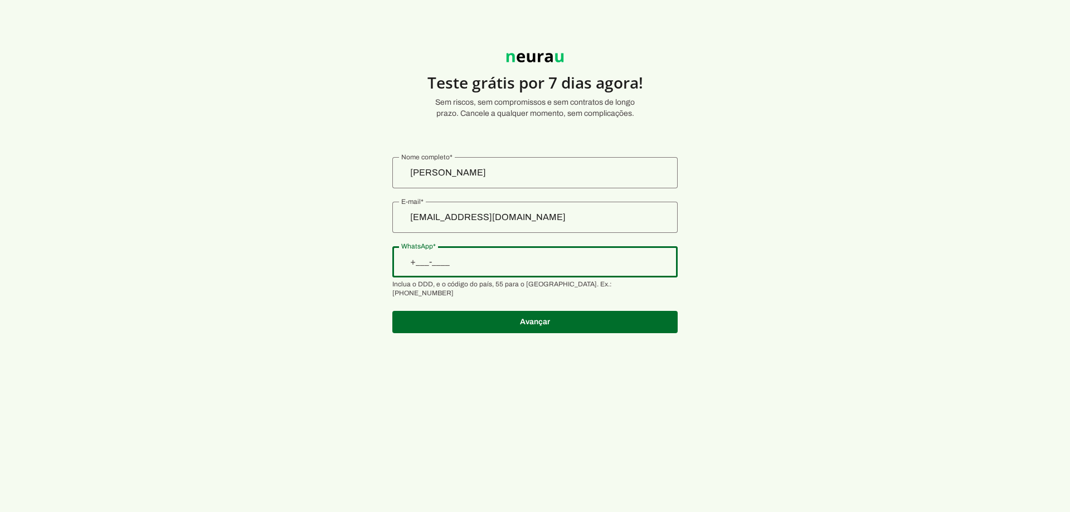
click at [483, 259] on input "WhatsApp" at bounding box center [534, 261] width 267 height 13
type input "[PHONE_NUMBER]"
type md-outlined-text-field "[PHONE_NUMBER]"
type input "[PHONE_NUMBER]"
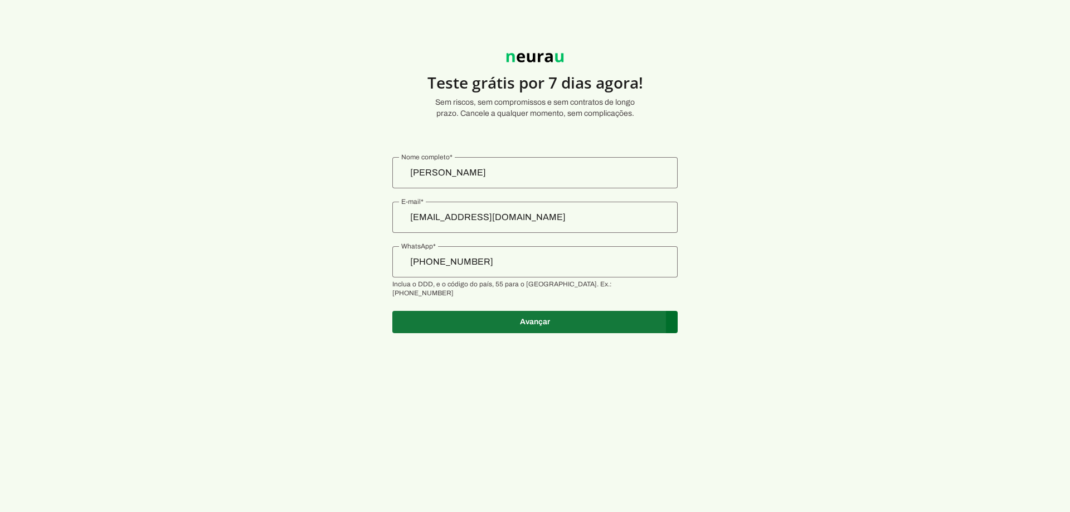
click at [523, 318] on span at bounding box center [534, 322] width 285 height 27
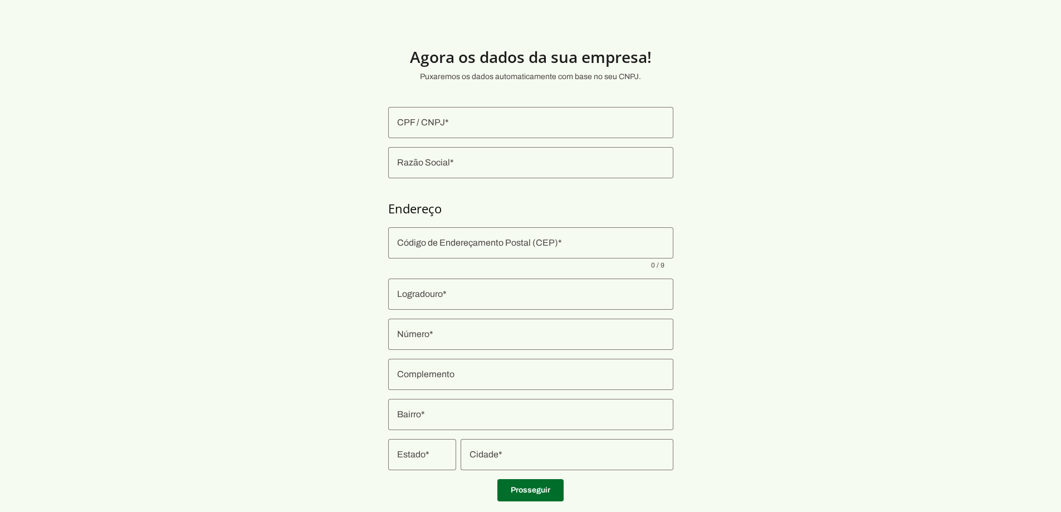
click at [445, 129] on div at bounding box center [530, 122] width 285 height 31
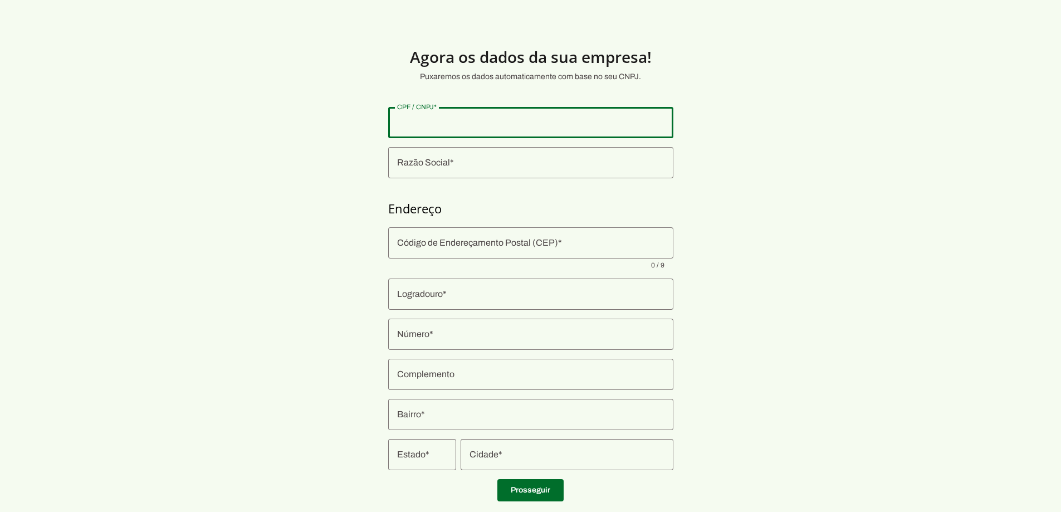
click at [422, 151] on div at bounding box center [530, 162] width 285 height 31
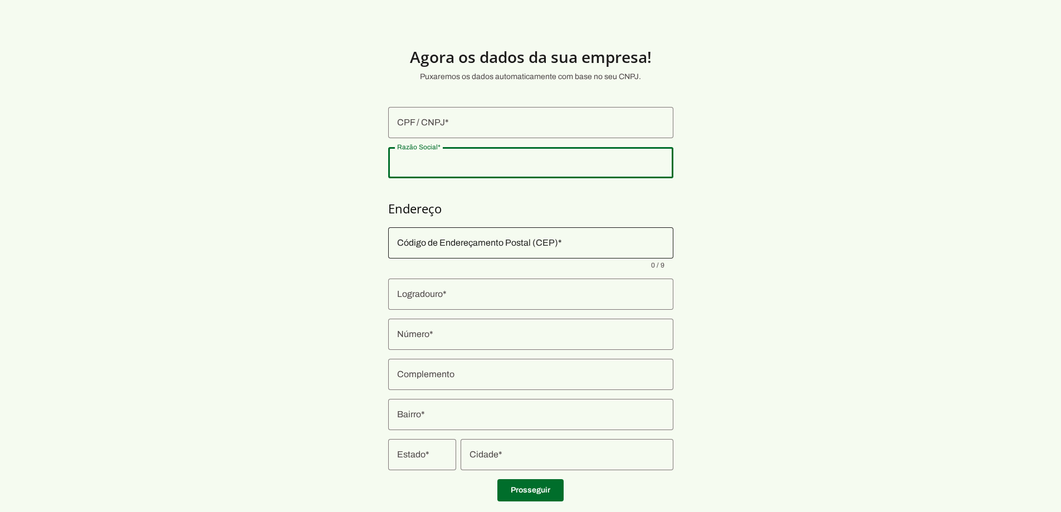
scroll to position [25, 0]
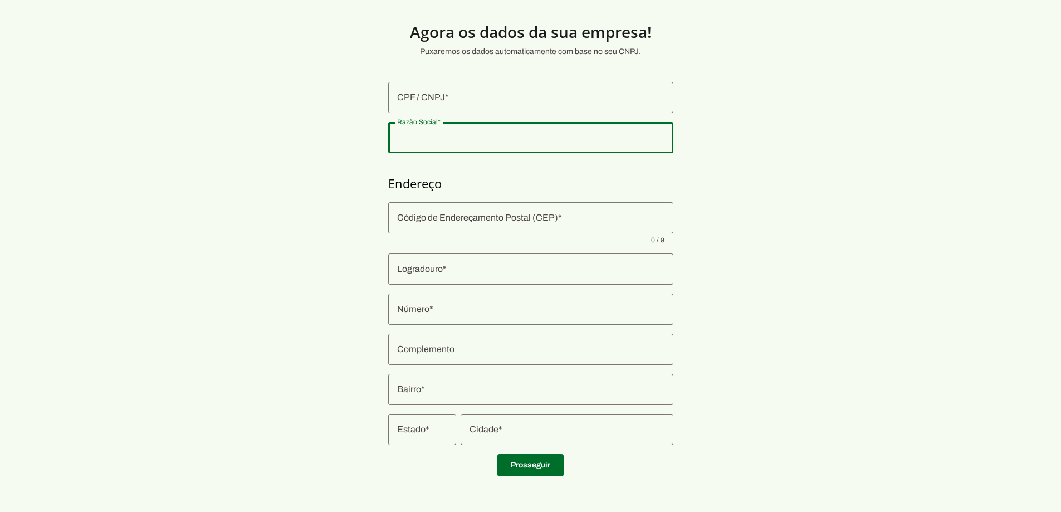
click at [435, 275] on div at bounding box center [530, 268] width 285 height 31
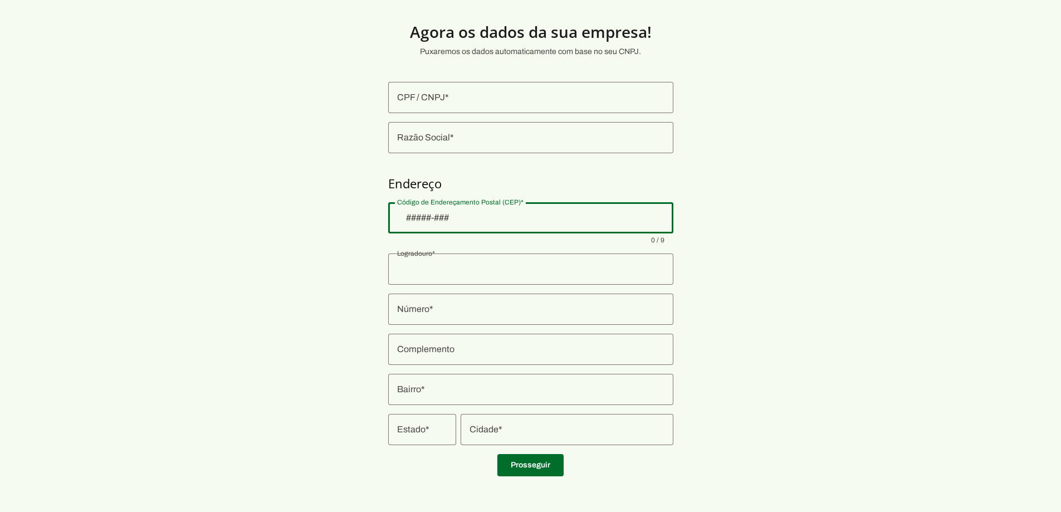
click at [442, 225] on div at bounding box center [530, 217] width 285 height 31
type input "29"
type md-outlined-text-field "29"
click at [441, 143] on input "Razão Social" at bounding box center [530, 137] width 267 height 13
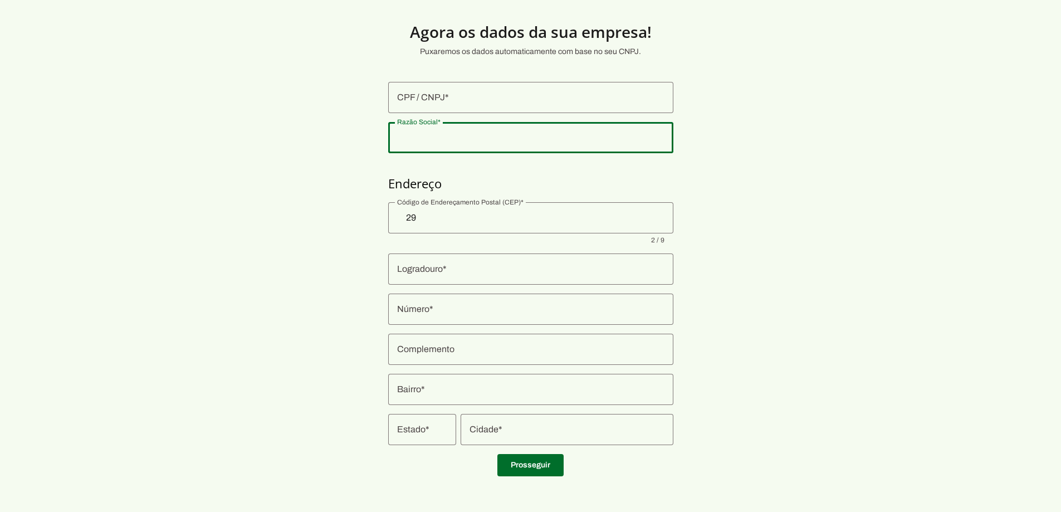
type input "51.046.751 [PERSON_NAME]"
type md-outlined-text-field "51.046.751 [PERSON_NAME]"
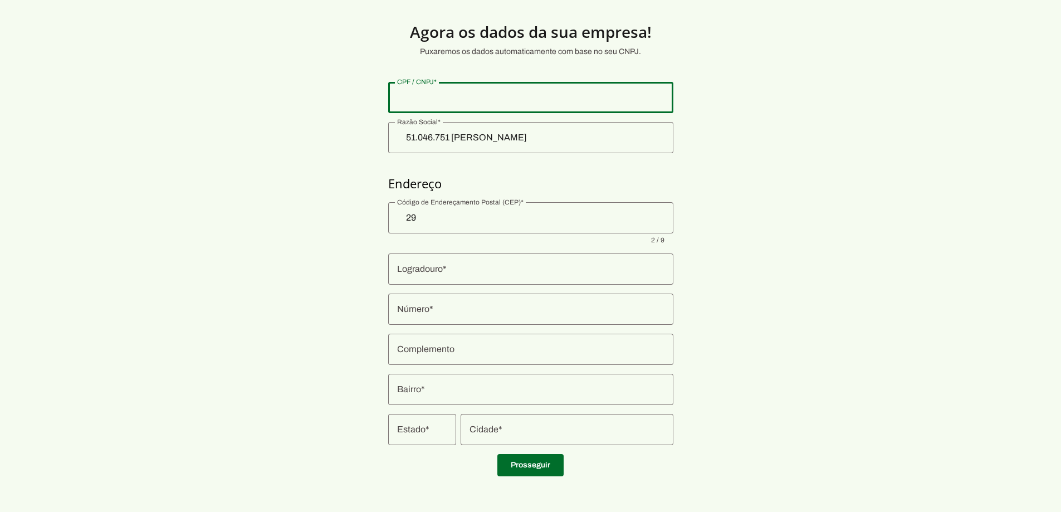
click at [428, 97] on input "CPF / CNPJ" at bounding box center [530, 97] width 267 height 13
click at [460, 134] on input "51.046.751 [PERSON_NAME]" at bounding box center [530, 137] width 267 height 13
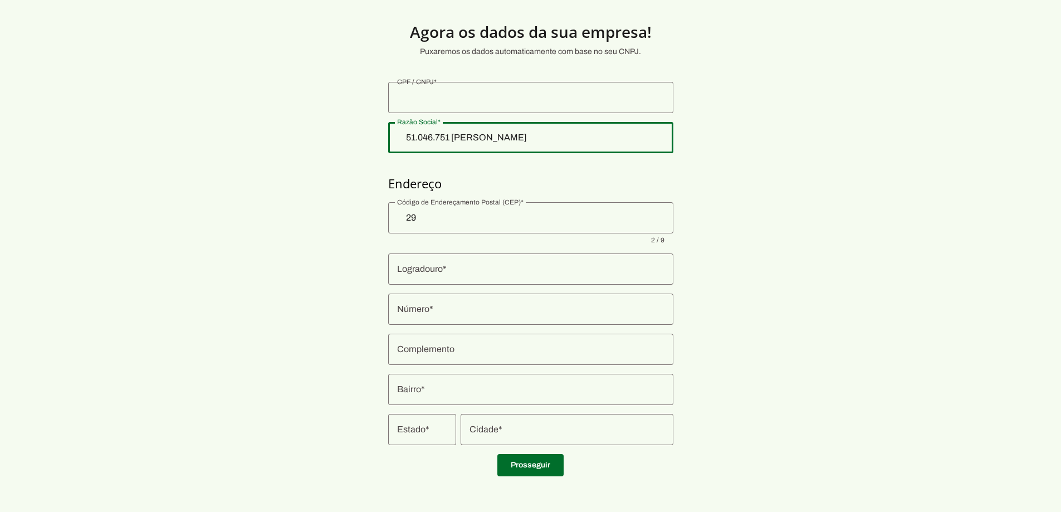
click at [460, 134] on input "51.046.751 [PERSON_NAME]" at bounding box center [530, 137] width 267 height 13
click at [464, 102] on input "CPF / CNPJ" at bounding box center [530, 97] width 267 height 13
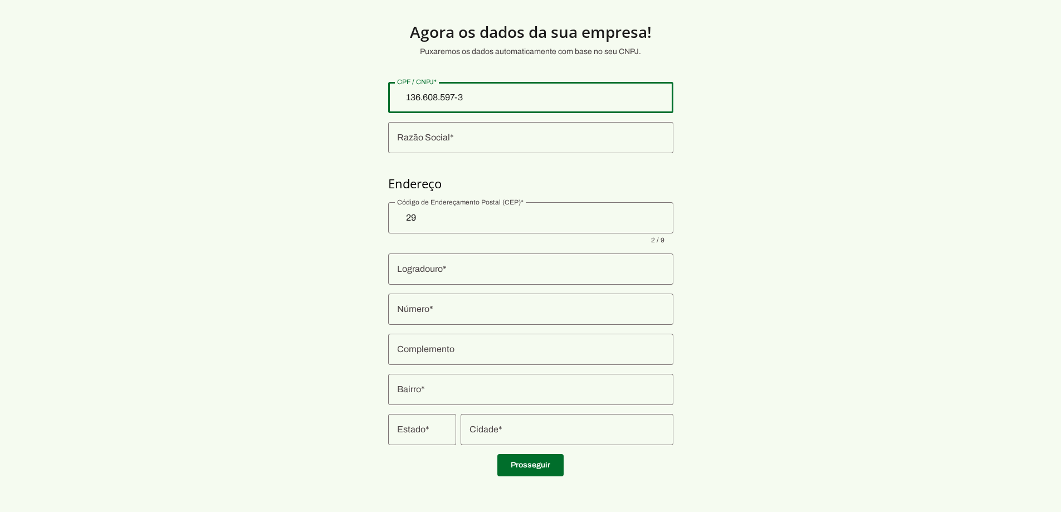
type input "136.608.597-37"
type md-outlined-text-field "136.608.597-37"
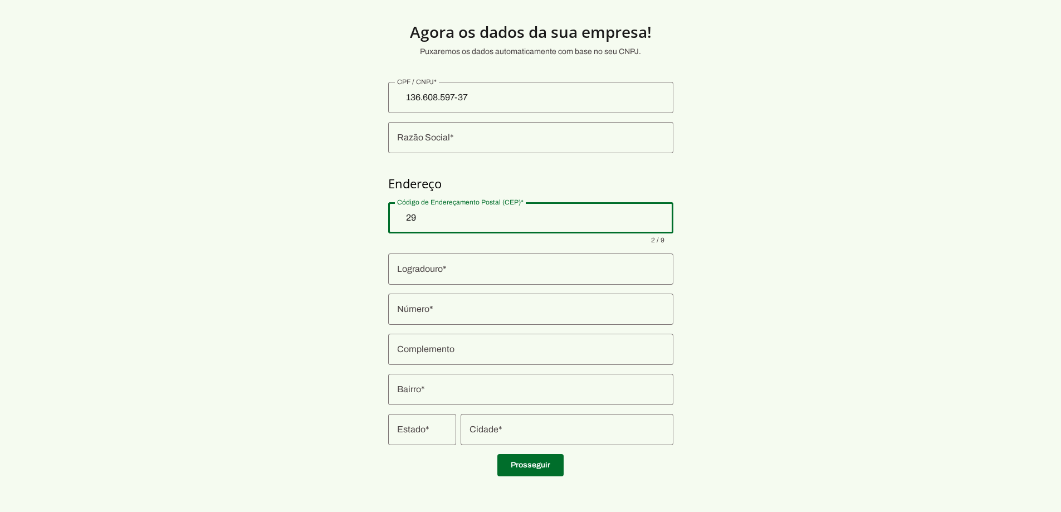
click at [428, 227] on div "29" at bounding box center [530, 217] width 285 height 31
type input "29313-228"
type input "Rua [PERSON_NAME]"
type input "Doutor [PERSON_NAME]"
type input "Cachoeiro de Itapemirim"
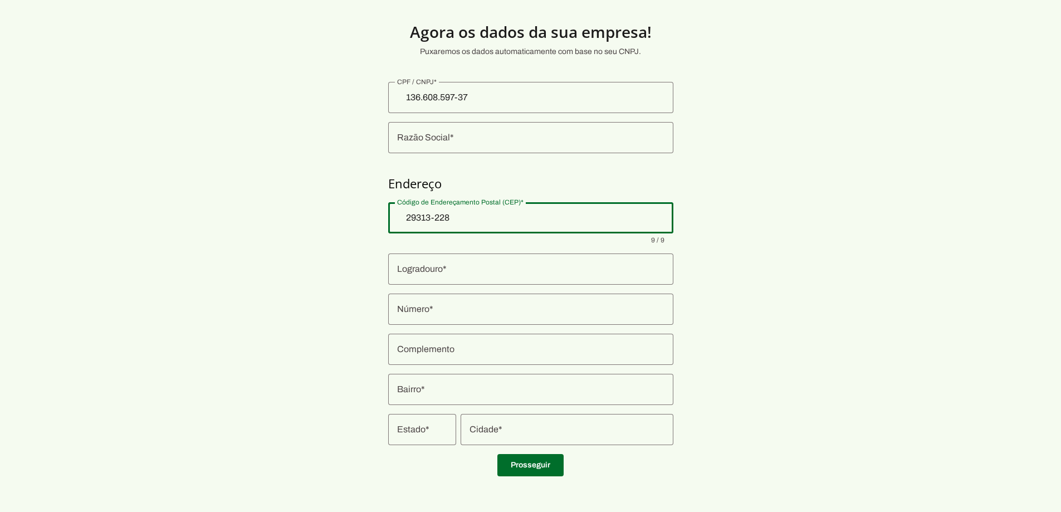
type input "ES"
type md-outlined-text-field "29313-228"
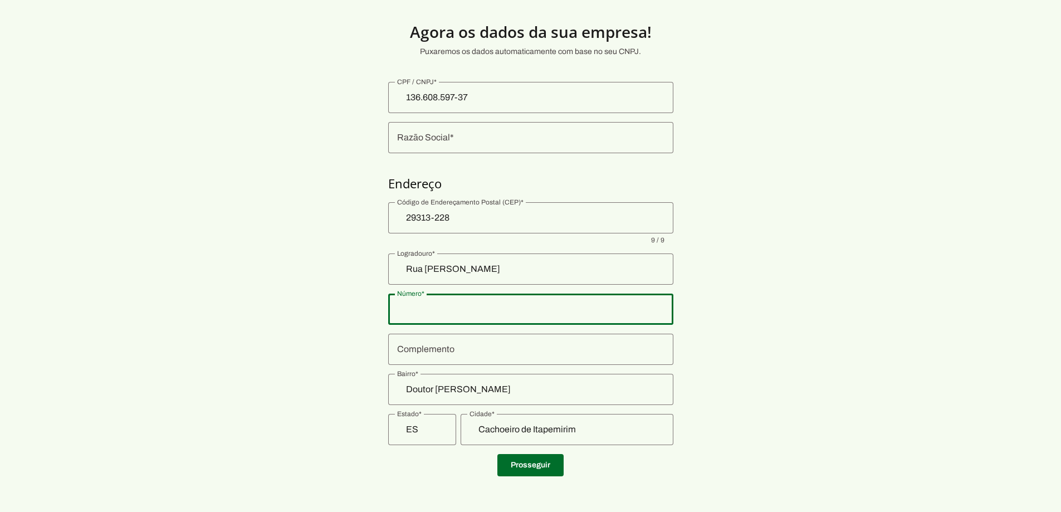
click at [454, 306] on input "Número" at bounding box center [530, 309] width 267 height 13
type input "84"
type md-outlined-text-field "84"
type input "BNH"
type md-outlined-text-field "BNH"
